Goal: Transaction & Acquisition: Obtain resource

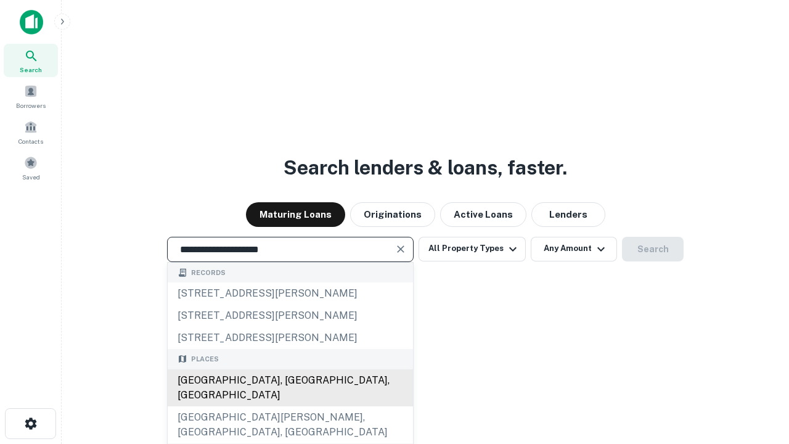
click at [290, 406] on div "[GEOGRAPHIC_DATA], [GEOGRAPHIC_DATA], [GEOGRAPHIC_DATA]" at bounding box center [290, 387] width 245 height 37
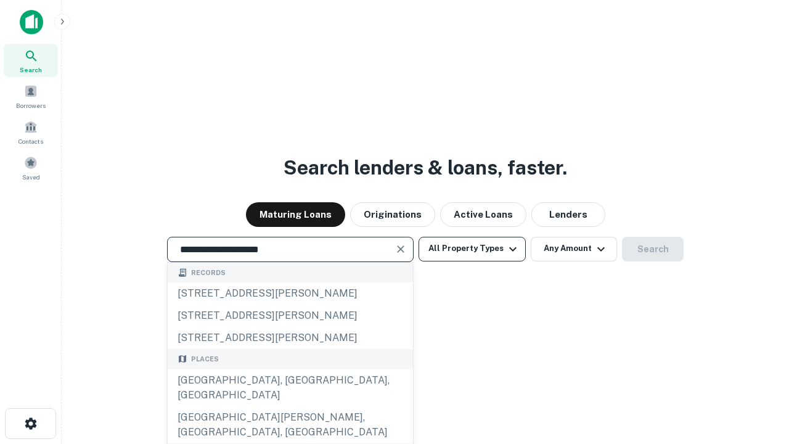
type input "**********"
click at [472, 248] on button "All Property Types" at bounding box center [472, 249] width 107 height 25
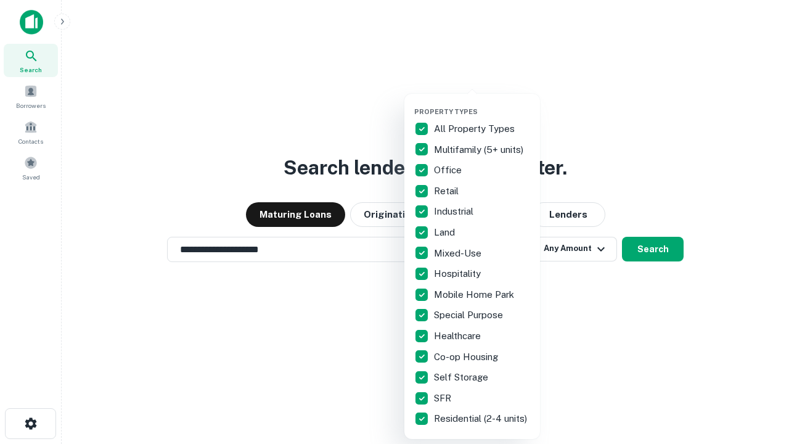
click at [482, 104] on button "button" at bounding box center [482, 104] width 136 height 1
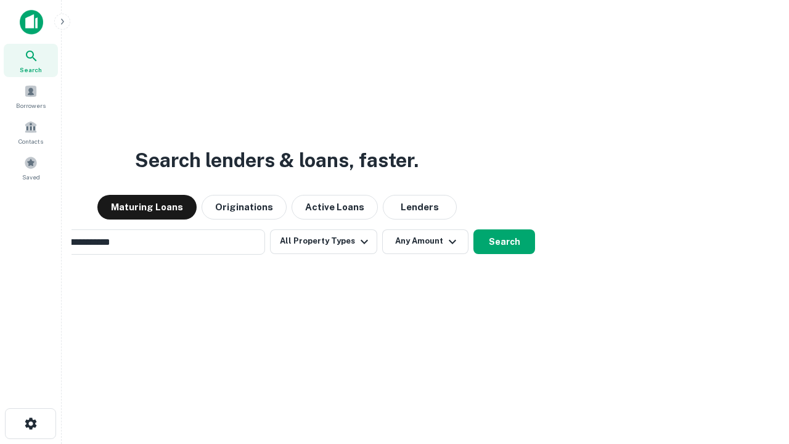
scroll to position [19, 0]
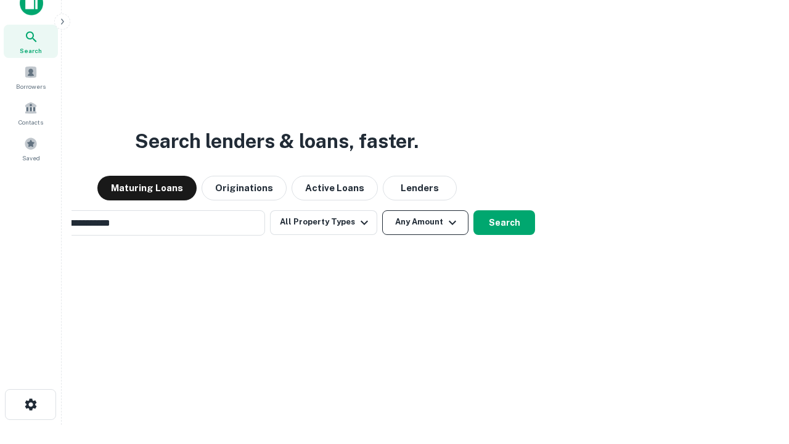
click at [382, 210] on button "Any Amount" at bounding box center [425, 222] width 86 height 25
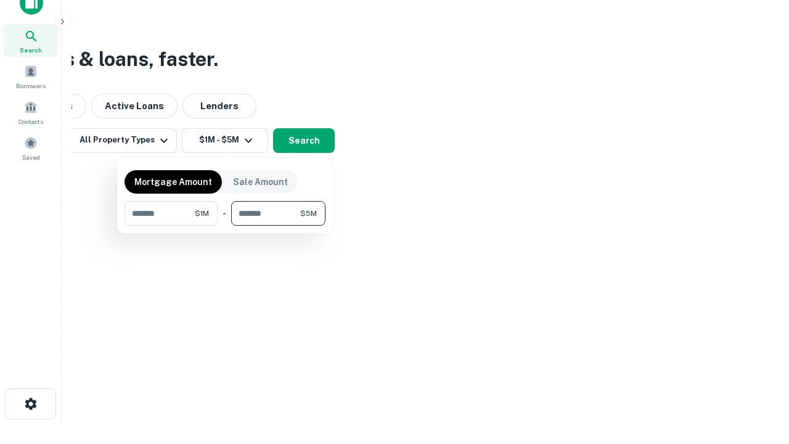
type input "*******"
click at [225, 226] on button "button" at bounding box center [225, 226] width 201 height 1
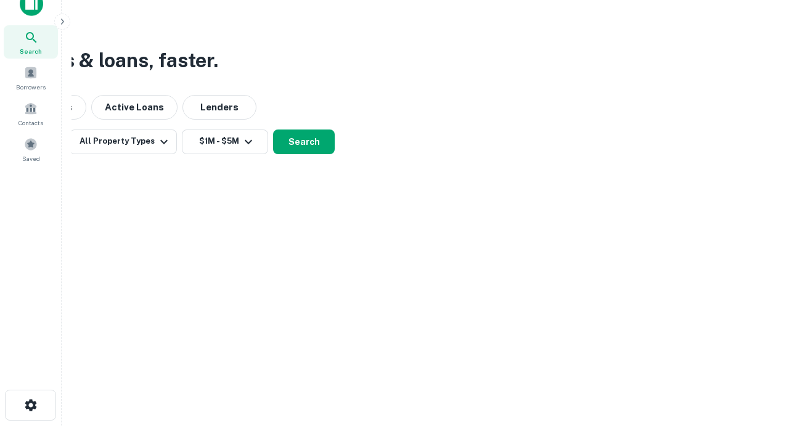
scroll to position [7, 227]
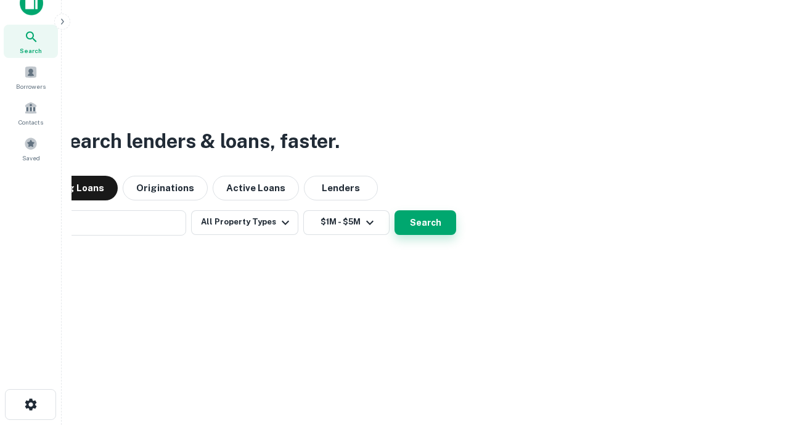
click at [395, 210] on button "Search" at bounding box center [426, 222] width 62 height 25
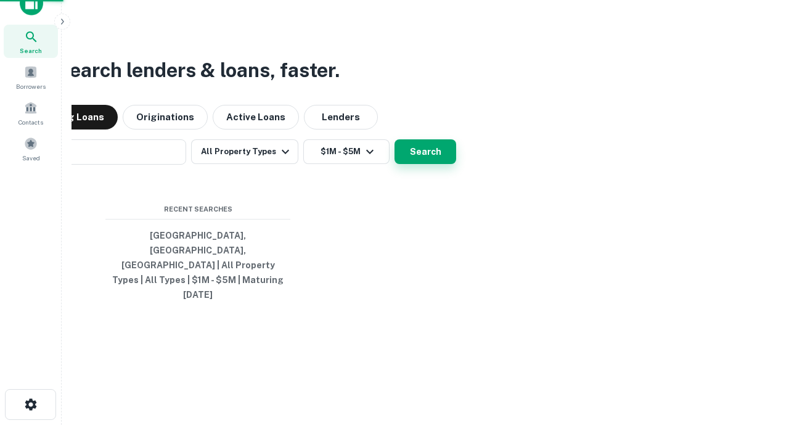
scroll to position [33, 349]
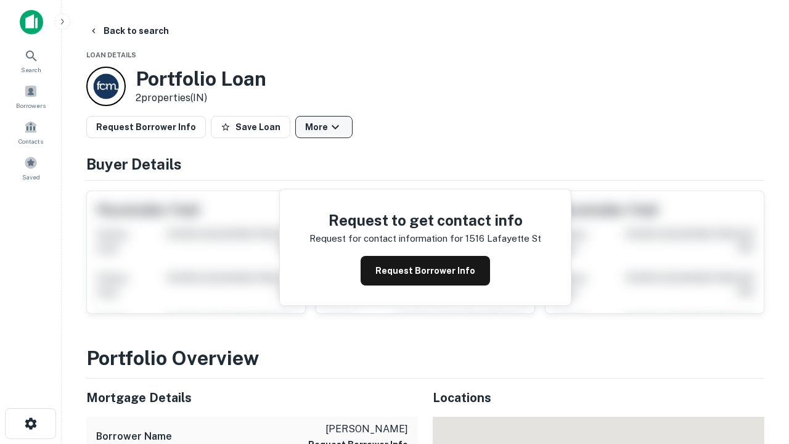
click at [324, 127] on button "More" at bounding box center [323, 127] width 57 height 22
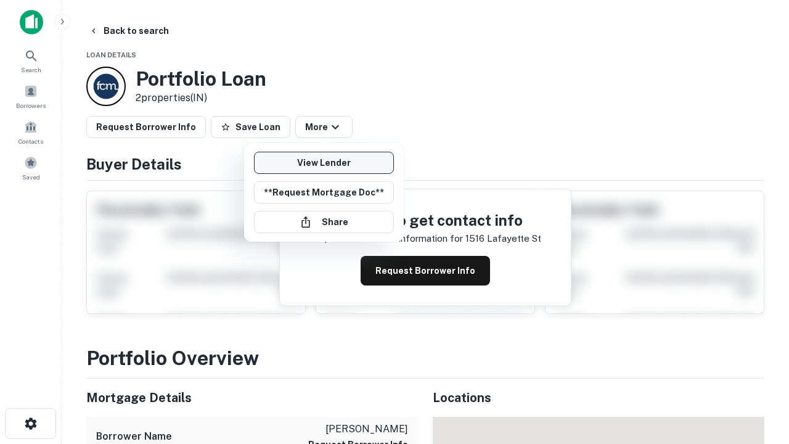
click at [324, 163] on link "View Lender" at bounding box center [324, 163] width 140 height 22
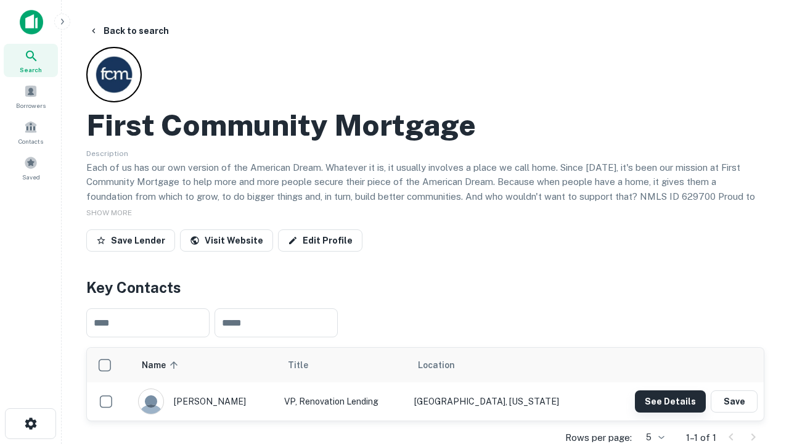
click at [670, 401] on button "See Details" at bounding box center [670, 401] width 71 height 22
click at [30, 424] on icon "button" at bounding box center [30, 423] width 15 height 15
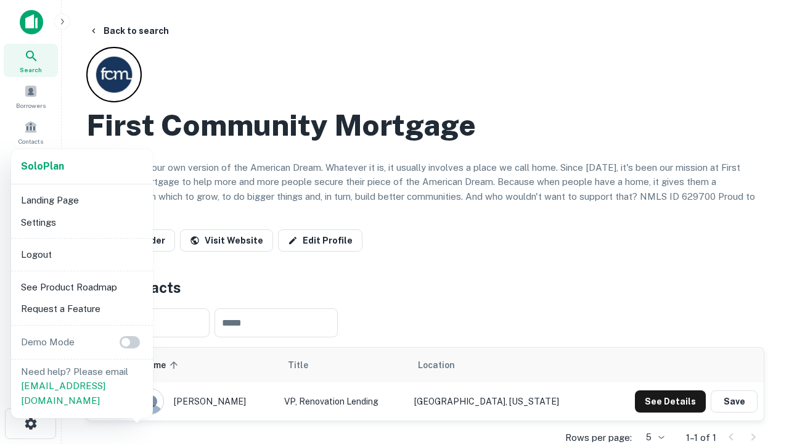
click at [81, 254] on li "Logout" at bounding box center [82, 255] width 132 height 22
